Goal: Information Seeking & Learning: Learn about a topic

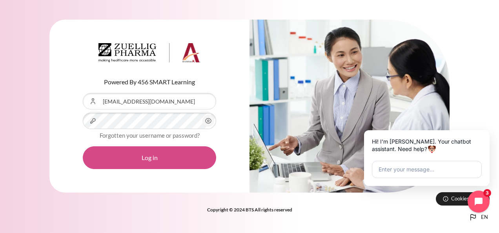
click at [148, 156] on button "Log in" at bounding box center [149, 157] width 133 height 23
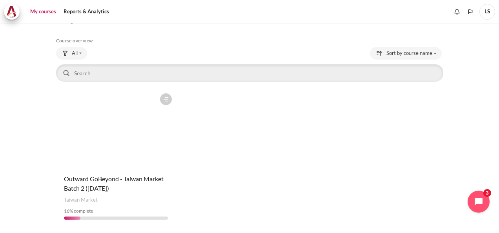
scroll to position [53, 0]
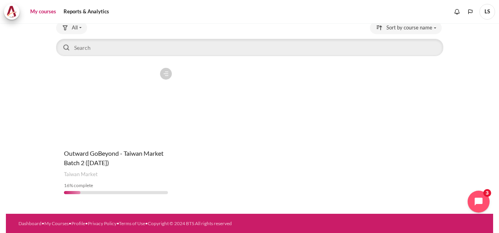
click at [96, 84] on figure "Content" at bounding box center [116, 103] width 120 height 78
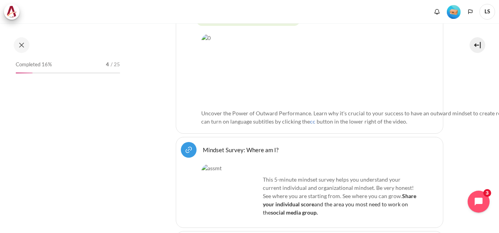
scroll to position [314, 0]
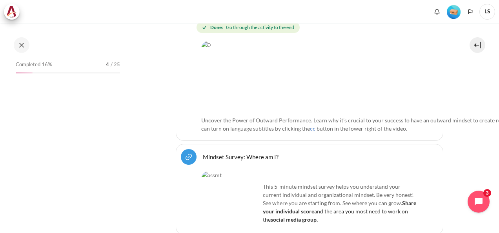
click at [76, 93] on div "Completed 16% 4 / 25" at bounding box center [68, 135] width 112 height 152
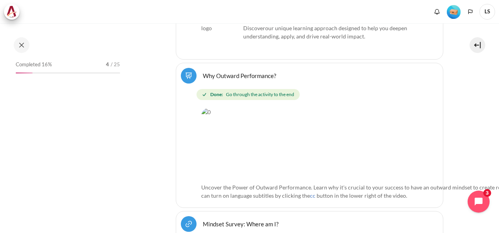
scroll to position [157, 0]
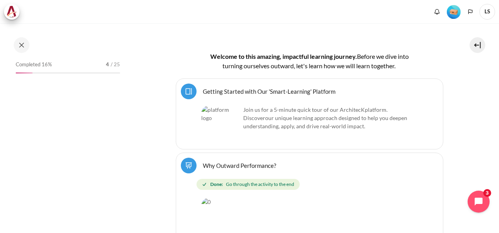
click at [287, 117] on span "our unique learning approach designed to help you deepen understanding, apply, …" at bounding box center [325, 121] width 164 height 15
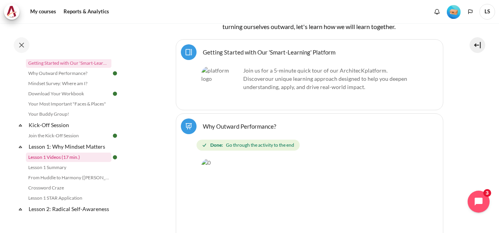
scroll to position [78, 0]
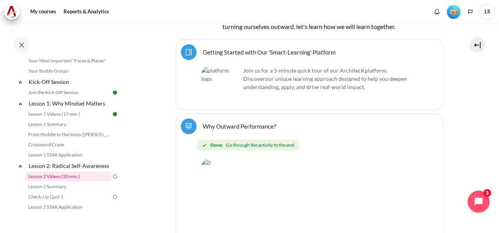
click at [72, 181] on link "Lesson 2 Videos (20 min.)" at bounding box center [68, 176] width 85 height 9
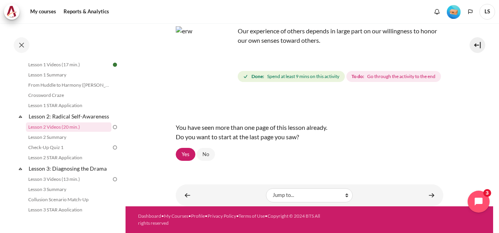
scroll to position [68, 0]
click at [184, 151] on link "Yes" at bounding box center [186, 154] width 20 height 13
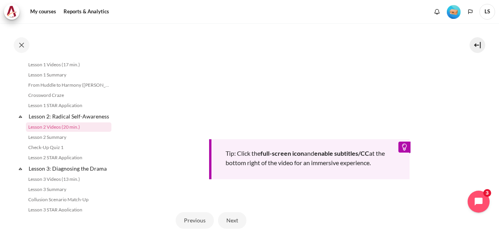
scroll to position [314, 0]
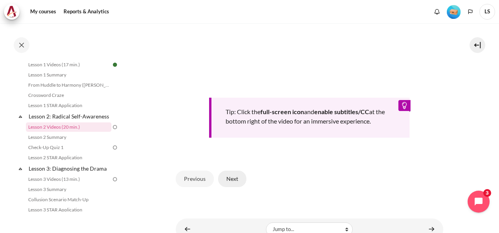
click at [235, 187] on button "Next" at bounding box center [232, 179] width 28 height 16
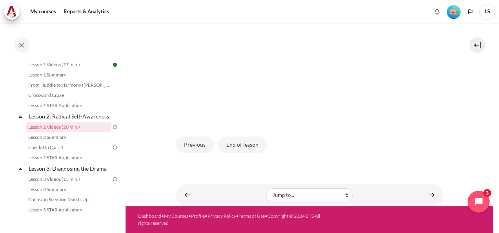
scroll to position [240, 0]
click at [249, 149] on button "End of lesson" at bounding box center [242, 144] width 49 height 16
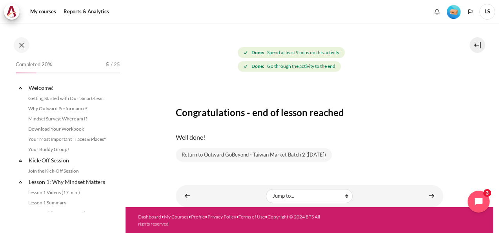
scroll to position [128, 0]
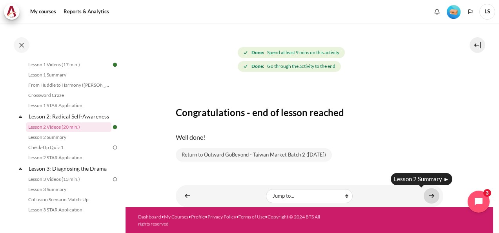
click at [428, 193] on link "Content" at bounding box center [431, 195] width 16 height 15
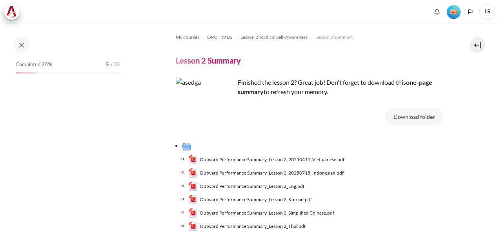
scroll to position [84, 0]
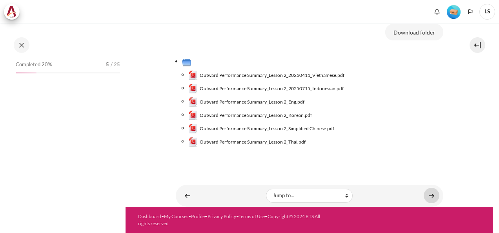
click at [427, 194] on link "Content" at bounding box center [431, 195] width 16 height 15
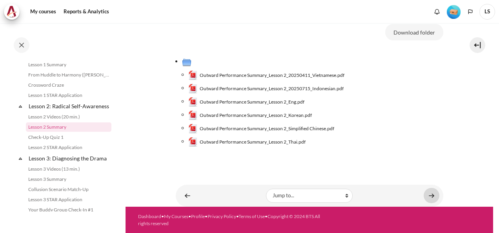
scroll to position [78, 0]
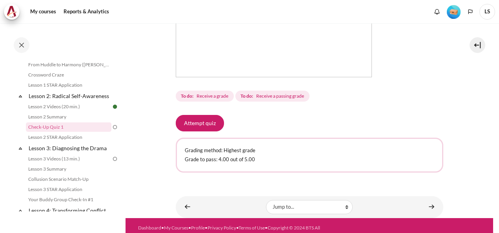
scroll to position [267, 0]
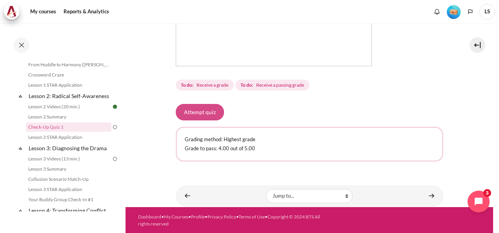
click at [206, 110] on button "Attempt quiz" at bounding box center [200, 112] width 48 height 16
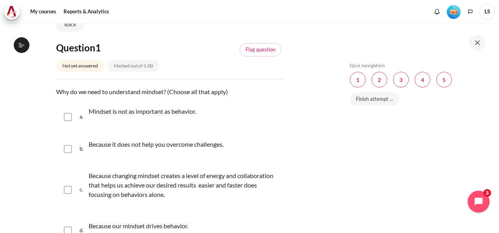
scroll to position [118, 0]
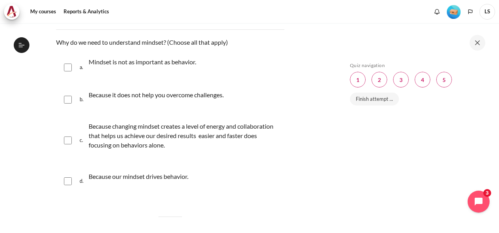
click at [67, 141] on input "Content" at bounding box center [68, 140] width 8 height 8
checkbox input "true"
click at [67, 182] on input "Content" at bounding box center [68, 181] width 8 height 8
checkbox input "true"
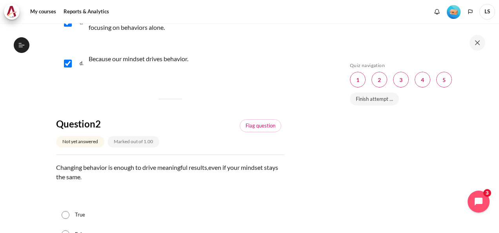
scroll to position [314, 0]
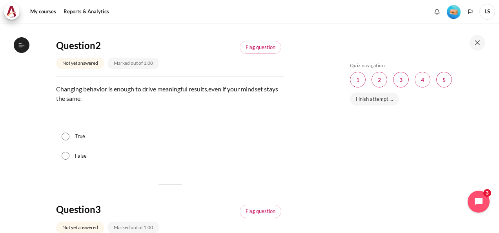
click at [68, 157] on input "False" at bounding box center [66, 156] width 8 height 8
radio input "true"
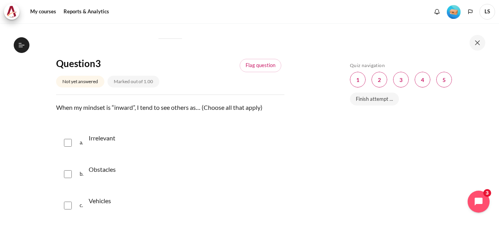
scroll to position [471, 0]
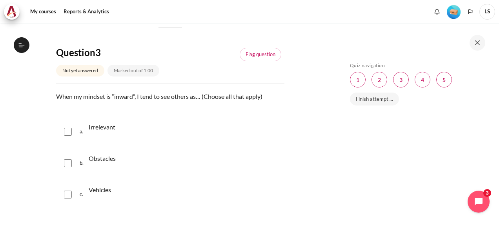
click at [68, 162] on input "Content" at bounding box center [68, 163] width 8 height 8
checkbox input "true"
click at [70, 131] on input "Content" at bounding box center [68, 132] width 8 height 8
checkbox input "true"
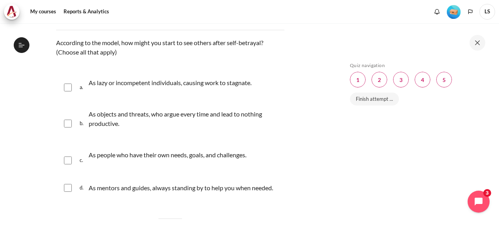
scroll to position [745, 0]
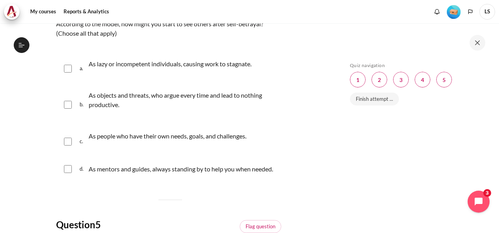
click at [63, 140] on div "c. As people who have their own needs, goals, and challenges." at bounding box center [170, 141] width 228 height 31
click at [70, 142] on input "Content" at bounding box center [68, 142] width 8 height 8
checkbox input "true"
click at [65, 171] on input "Content" at bounding box center [68, 169] width 8 height 8
checkbox input "true"
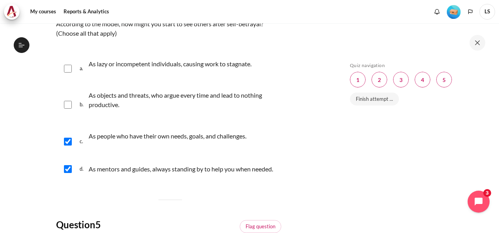
click at [74, 105] on div "b. As objects and threats, who argue every time and lead to nothing productive." at bounding box center [170, 104] width 228 height 39
click at [71, 105] on input "Content" at bounding box center [68, 105] width 8 height 8
checkbox input "true"
click at [69, 64] on div "a. As lazy or incompetent individuals, causing work to stagnate." at bounding box center [170, 69] width 228 height 30
click at [64, 70] on input "Content" at bounding box center [68, 69] width 8 height 8
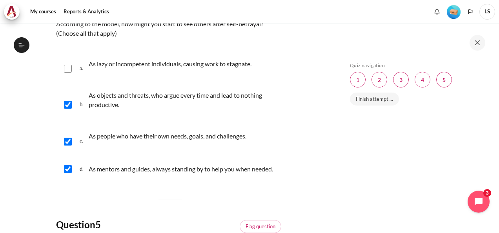
checkbox input "true"
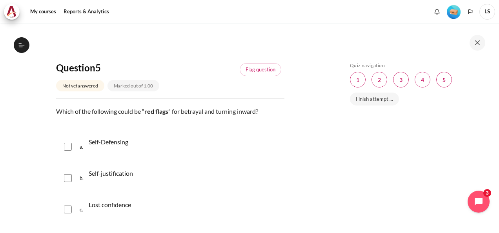
scroll to position [941, 0]
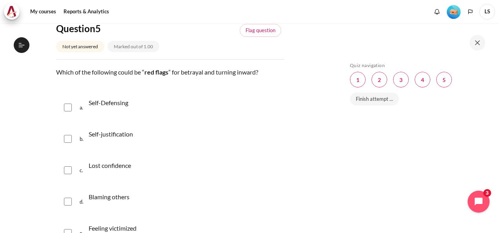
click at [68, 174] on input "Content" at bounding box center [68, 170] width 8 height 8
checkbox input "true"
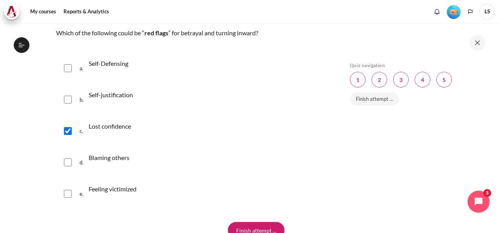
click at [67, 166] on input "Content" at bounding box center [68, 162] width 8 height 8
checkbox input "true"
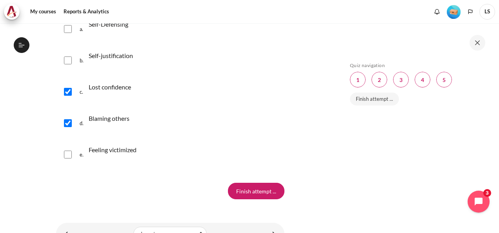
click at [70, 158] on input "Content" at bounding box center [68, 155] width 8 height 8
checkbox input "true"
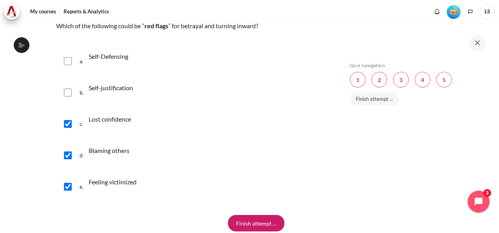
scroll to position [980, 0]
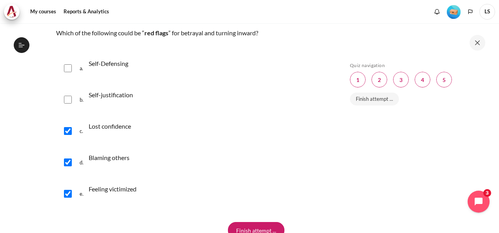
click at [71, 72] on input "Content" at bounding box center [68, 68] width 8 height 8
checkbox input "true"
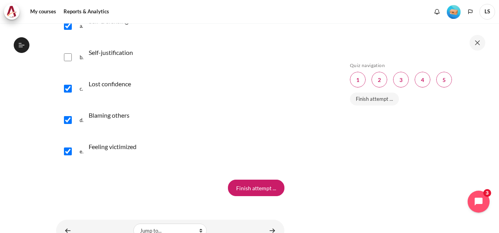
scroll to position [1059, 0]
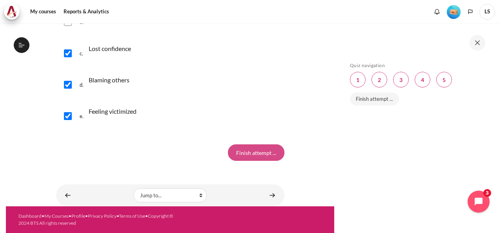
click at [251, 161] on input "Finish attempt ..." at bounding box center [256, 152] width 56 height 16
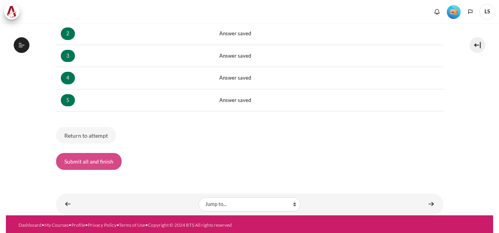
scroll to position [148, 0]
click at [96, 157] on button "Submit all and finish" at bounding box center [88, 161] width 65 height 16
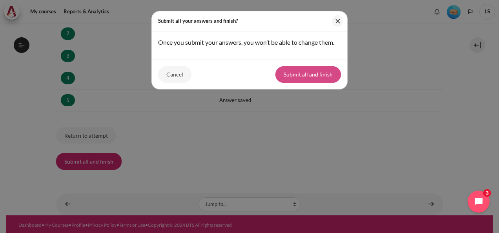
click at [325, 76] on button "Submit all and finish" at bounding box center [307, 74] width 65 height 16
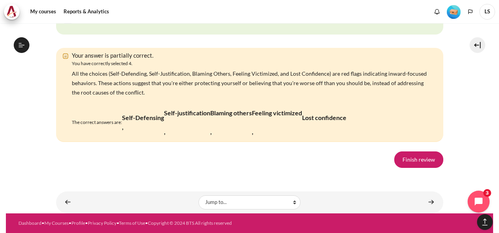
scroll to position [1735, 0]
click at [416, 158] on link "Finish review" at bounding box center [418, 159] width 49 height 16
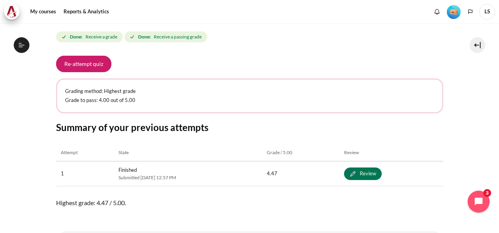
scroll to position [354, 0]
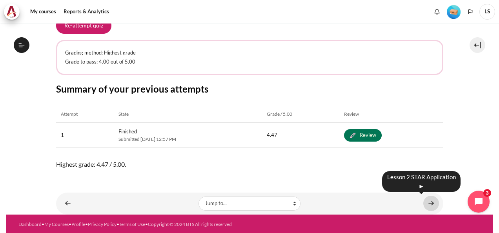
click at [431, 203] on link "Content" at bounding box center [431, 203] width 16 height 15
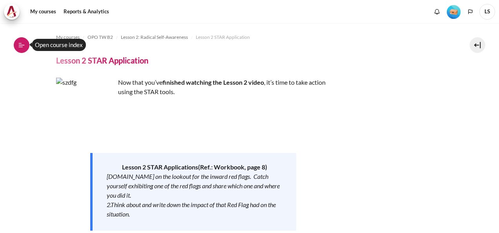
click at [27, 46] on button "Open course index" at bounding box center [22, 45] width 16 height 16
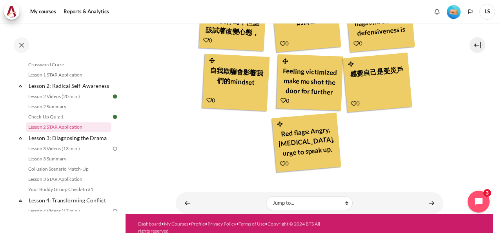
scroll to position [386, 0]
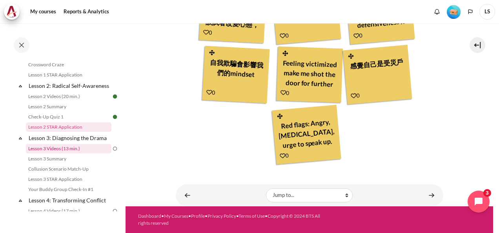
click at [69, 153] on link "Lesson 3 Videos (13 min.)" at bounding box center [68, 148] width 85 height 9
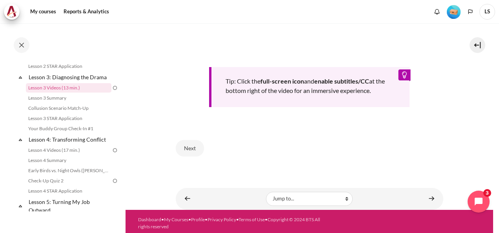
scroll to position [354, 0]
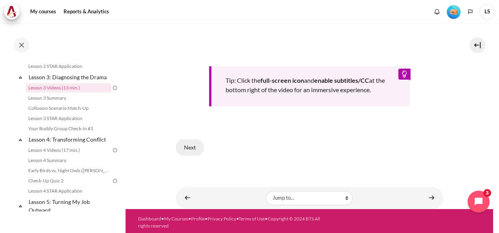
click at [185, 147] on button "Next" at bounding box center [190, 147] width 28 height 16
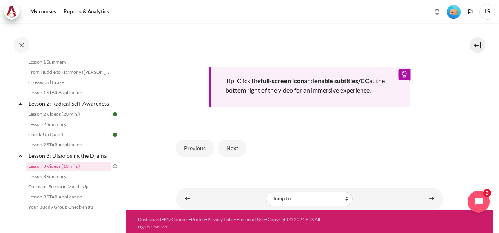
scroll to position [354, 0]
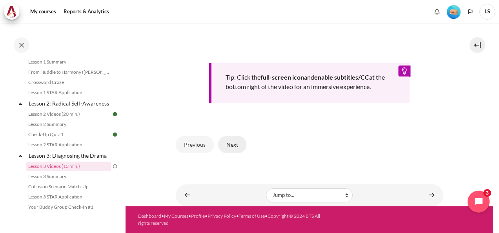
click at [229, 144] on button "Next" at bounding box center [232, 144] width 28 height 16
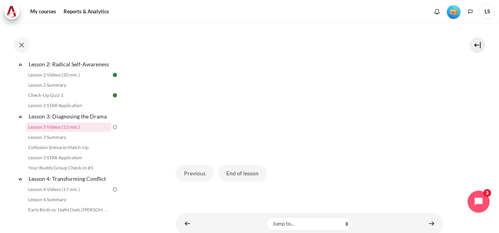
scroll to position [249, 0]
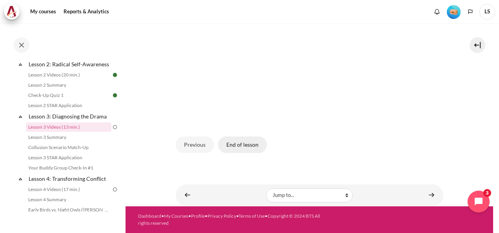
click at [254, 148] on button "End of lesson" at bounding box center [242, 144] width 49 height 16
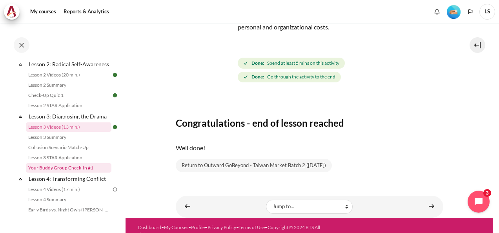
scroll to position [78, 0]
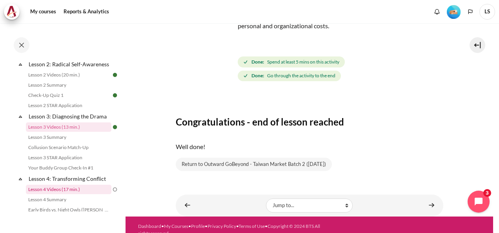
click at [80, 194] on link "Lesson 4 Videos (17 min.)" at bounding box center [68, 189] width 85 height 9
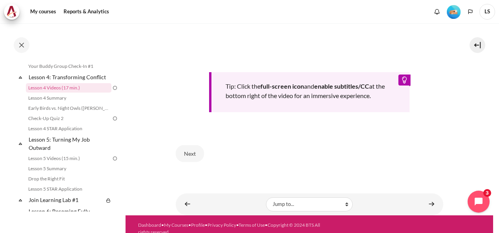
scroll to position [331, 0]
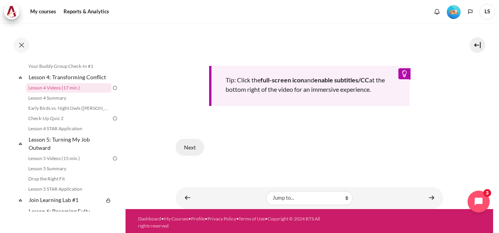
click at [198, 151] on button "Next" at bounding box center [190, 147] width 28 height 16
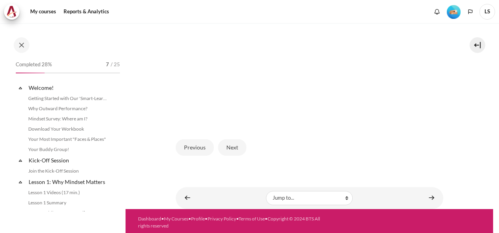
scroll to position [242, 0]
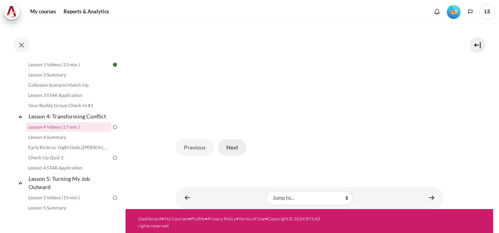
click at [242, 147] on button "Next" at bounding box center [232, 147] width 28 height 16
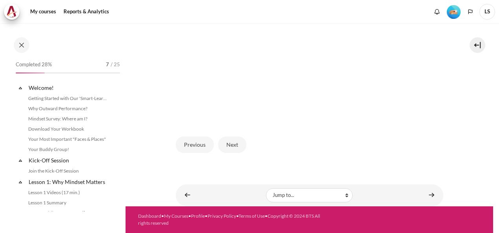
scroll to position [242, 0]
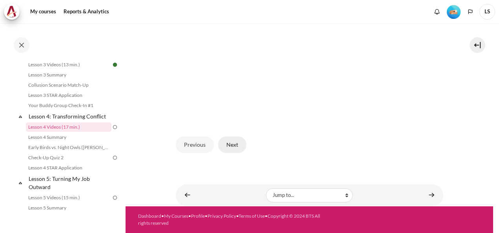
click at [239, 144] on button "Next" at bounding box center [232, 144] width 28 height 16
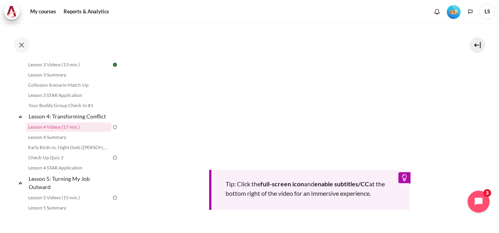
scroll to position [188, 0]
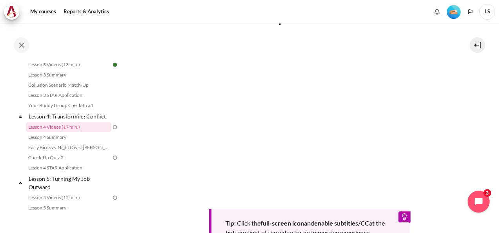
click at [456, 114] on section "My courses OPO TW B2 Lesson 4: Transforming Conflict Lesson 4 Videos (17 min.) …" at bounding box center [308, 93] width 367 height 517
click at [445, 124] on section "My courses OPO TW B2 Lesson 4: Transforming Conflict Lesson 4 Videos (17 min.) …" at bounding box center [308, 93] width 367 height 517
click at [460, 147] on section "My courses OPO TW B2 Lesson 4: Transforming Conflict Lesson 4 Videos (17 min.) …" at bounding box center [308, 93] width 367 height 517
click at [468, 106] on section "My courses OPO TW B2 Lesson 4: Transforming Conflict Lesson 4 Videos (17 min.) …" at bounding box center [308, 93] width 367 height 517
click at [453, 153] on section "My courses OPO TW B2 Lesson 4: Transforming Conflict Lesson 4 Videos (17 min.) …" at bounding box center [308, 93] width 367 height 517
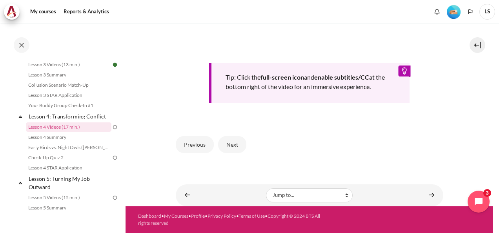
scroll to position [345, 0]
click at [242, 145] on button "Next" at bounding box center [232, 144] width 28 height 16
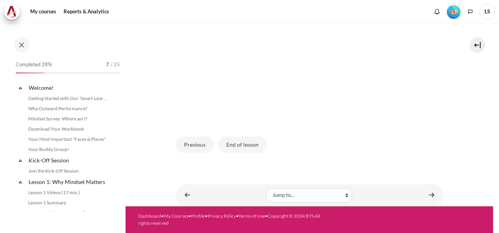
scroll to position [242, 0]
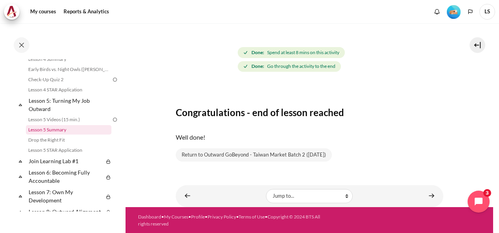
scroll to position [321, 0]
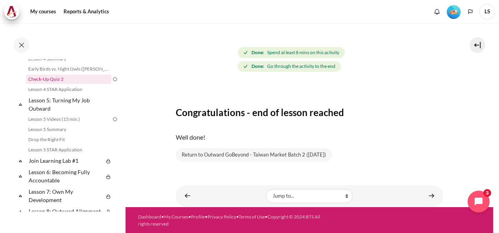
click at [75, 84] on link "Check-Up Quiz 2" at bounding box center [68, 79] width 85 height 9
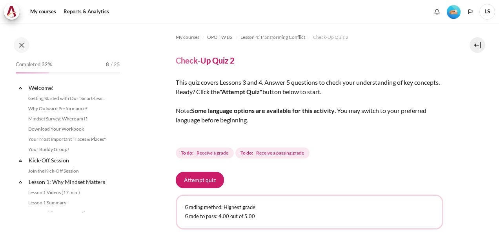
scroll to position [273, 0]
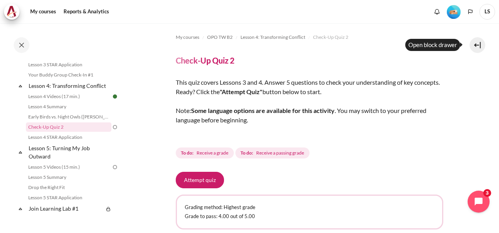
click at [479, 42] on button at bounding box center [477, 45] width 16 height 16
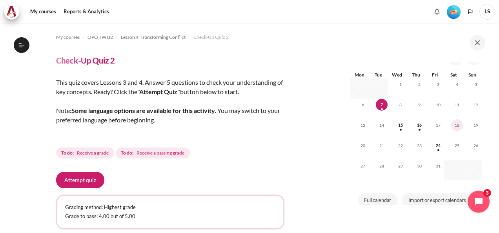
scroll to position [0, 0]
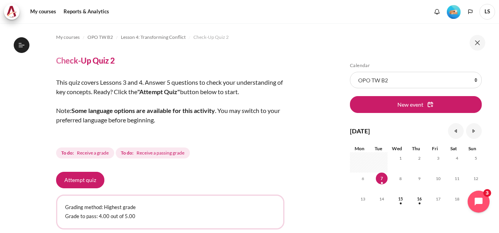
click at [474, 46] on button at bounding box center [477, 43] width 16 height 16
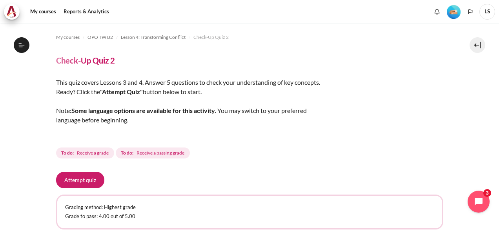
click at [485, 12] on span "LS" at bounding box center [487, 12] width 16 height 16
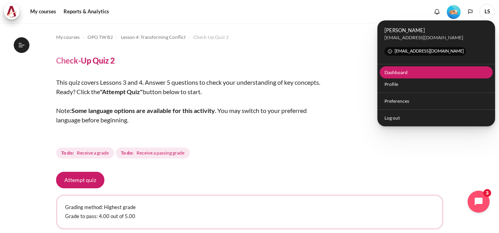
click at [400, 73] on link "Dashboard" at bounding box center [436, 72] width 113 height 12
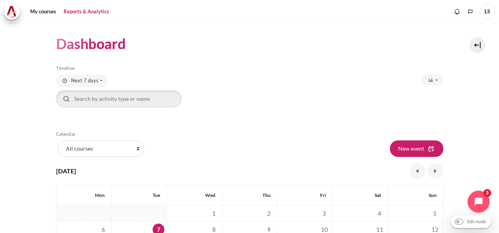
click at [83, 12] on link "Reports & Analytics" at bounding box center [86, 12] width 51 height 16
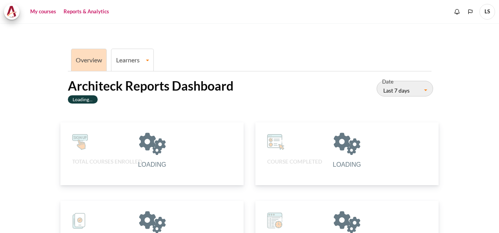
click at [50, 13] on link "My courses" at bounding box center [42, 12] width 31 height 16
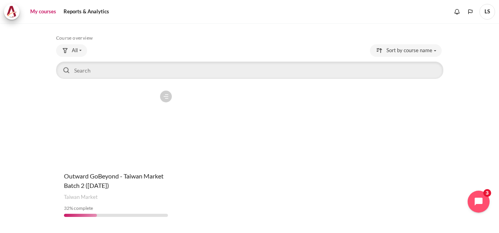
scroll to position [53, 0]
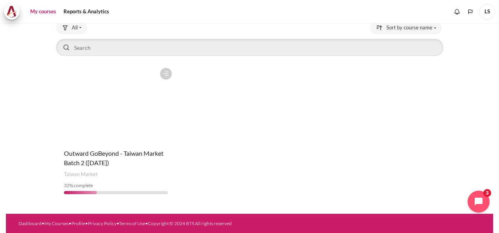
click at [107, 82] on figure "Content" at bounding box center [116, 103] width 120 height 78
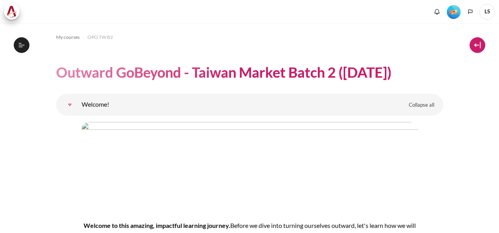
scroll to position [157, 0]
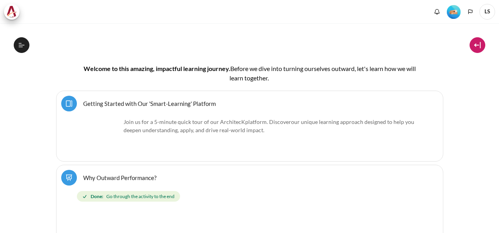
click at [478, 44] on button at bounding box center [477, 45] width 16 height 16
click at [475, 45] on button at bounding box center [477, 45] width 16 height 16
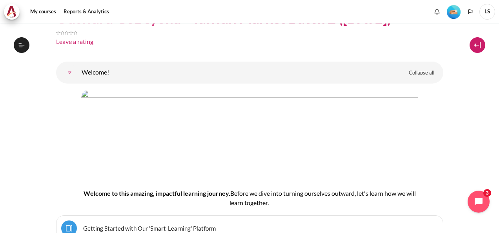
scroll to position [22, 0]
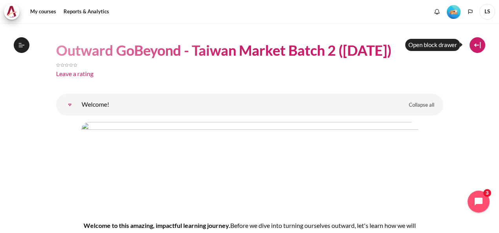
click at [475, 45] on button at bounding box center [477, 45] width 16 height 16
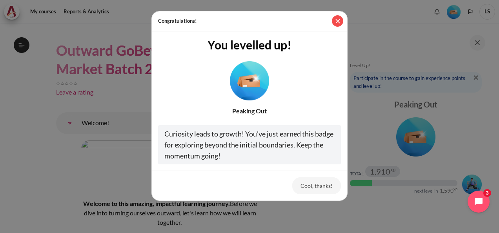
click at [336, 22] on button "Close" at bounding box center [337, 20] width 11 height 11
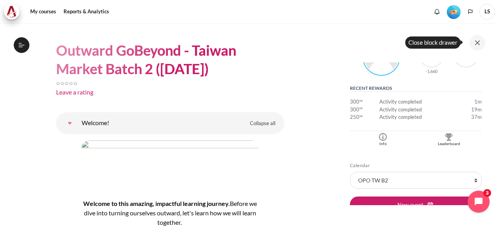
scroll to position [235, 0]
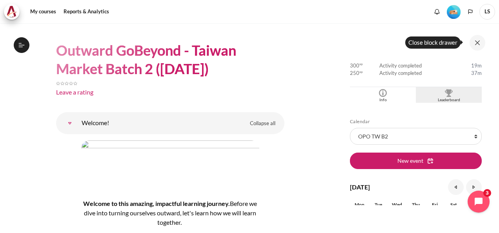
click at [440, 97] on div "Leaderboard" at bounding box center [449, 100] width 62 height 6
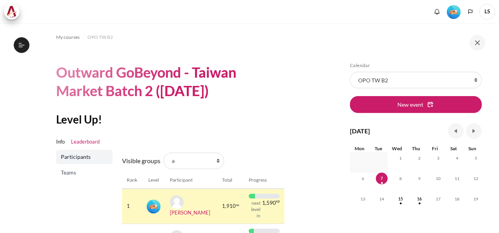
scroll to position [75, 0]
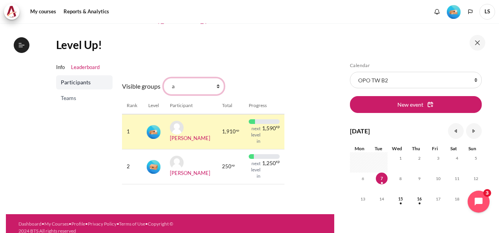
click at [215, 85] on select "All participants a 1 2 3 4 5 6 7 8 9 b c d e f g h i" at bounding box center [194, 86] width 60 height 16
click at [238, 85] on div "Visible groups All participants a 1 2 3 4 5 6 7 8 9 b c d e f g h i Rank Level …" at bounding box center [203, 132] width 162 height 115
click at [209, 84] on select "All participants a 1 2 3 4 5 6 7 8 9 b c d e f g h i" at bounding box center [194, 86] width 60 height 16
select select "4976"
click at [164, 78] on select "All participants a 1 2 3 4 5 6 7 8 9 b c d e f g h i" at bounding box center [194, 86] width 60 height 16
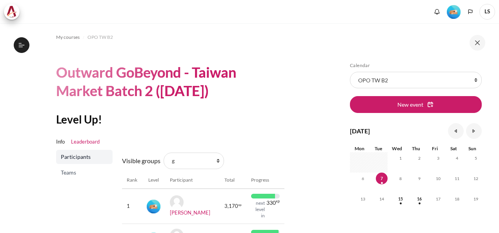
scroll to position [72, 0]
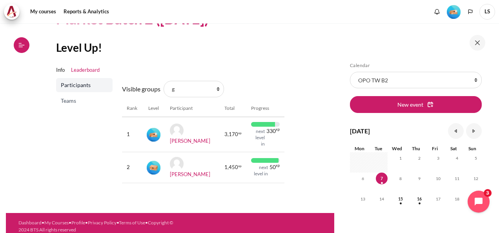
click at [23, 47] on icon at bounding box center [21, 45] width 7 height 7
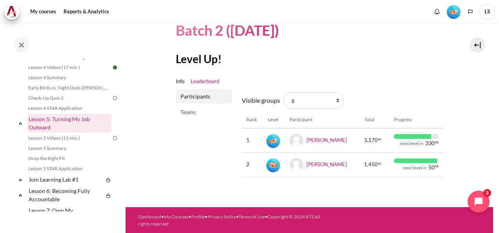
scroll to position [314, 0]
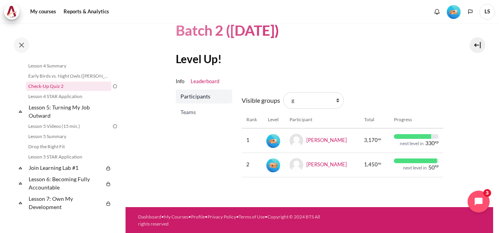
click at [63, 91] on link "Check-Up Quiz 2" at bounding box center [68, 86] width 85 height 9
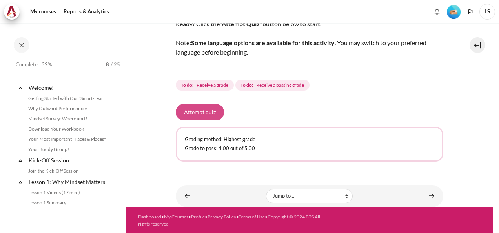
scroll to position [273, 0]
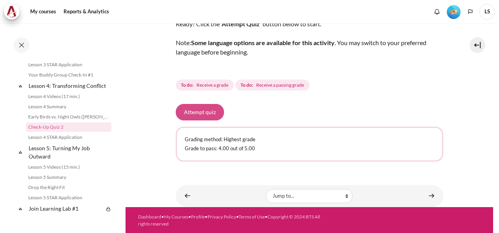
click at [206, 111] on button "Attempt quiz" at bounding box center [200, 112] width 48 height 16
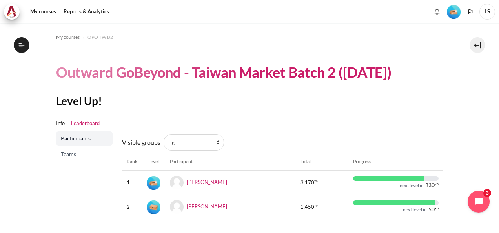
scroll to position [35, 0]
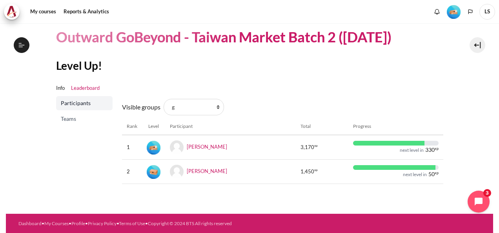
click at [80, 104] on span "Participants" at bounding box center [85, 103] width 49 height 8
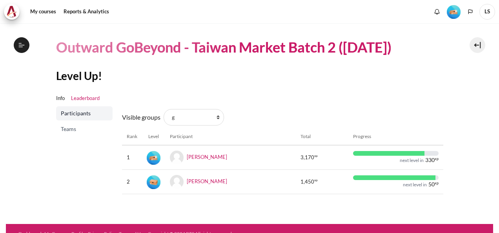
scroll to position [35, 0]
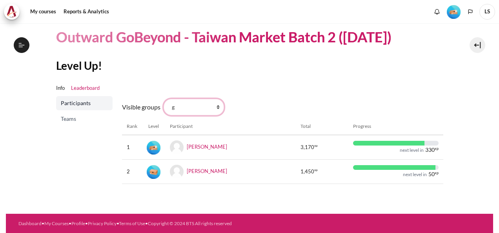
click at [214, 111] on select "All participants a 1 2 3 4 5 6 7 8 9 b c d e f g h i" at bounding box center [194, 107] width 60 height 16
select select "4970"
click at [164, 99] on select "All participants a 1 2 3 4 5 6 7 8 9 b c d e f g h i" at bounding box center [194, 107] width 60 height 16
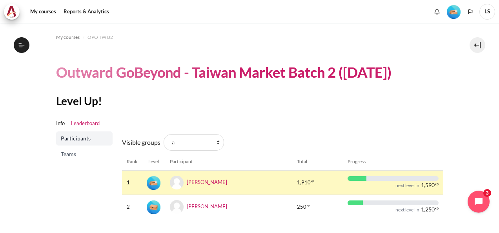
click at [485, 95] on section "My courses OPO TW B2 Outward GoBeyond - Taiwan Market Batch 2 (Sep 2025) Level …" at bounding box center [249, 130] width 487 height 214
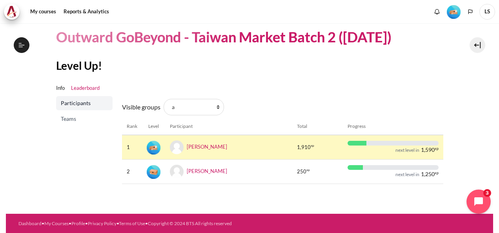
click at [483, 203] on icon "Open chat widget" at bounding box center [483, 202] width 12 height 12
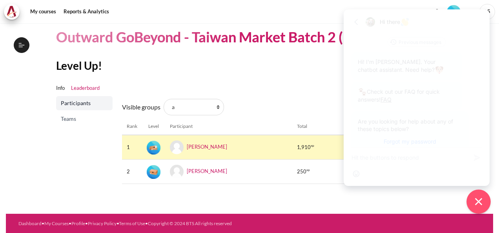
scroll to position [36, 0]
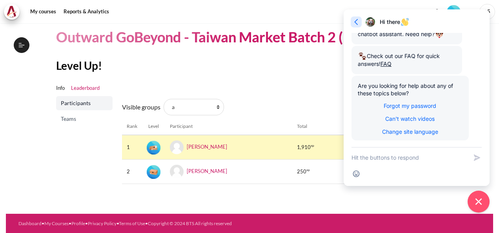
click at [353, 22] on icon "button" at bounding box center [356, 22] width 8 height 8
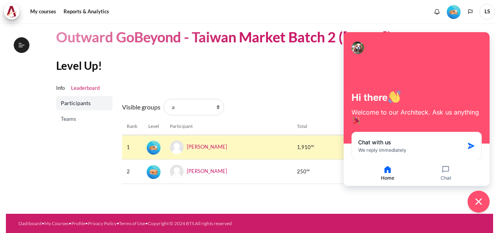
click at [287, 87] on ul "Info Leaderboard" at bounding box center [249, 88] width 387 height 16
click at [480, 204] on icon "Close chat widget" at bounding box center [479, 202] width 12 height 12
